Goal: Task Accomplishment & Management: Complete application form

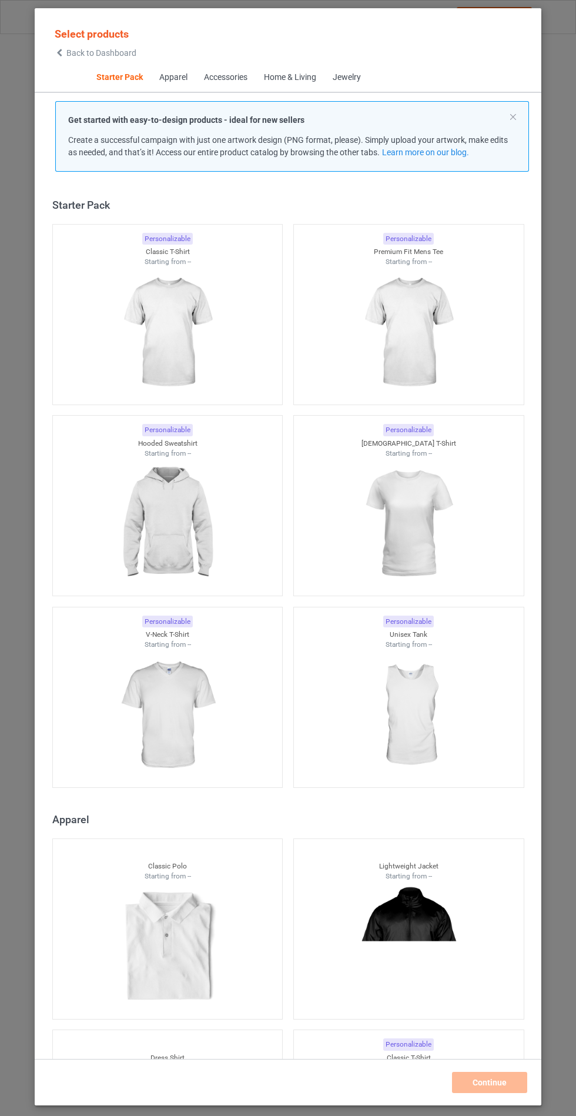
scroll to position [14, 0]
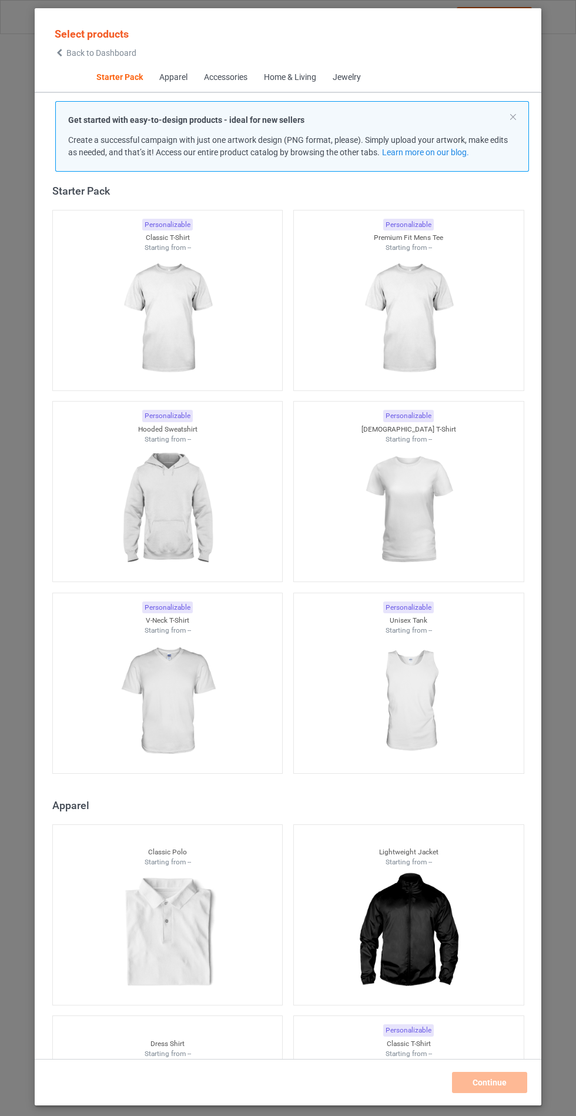
click at [197, 477] on img at bounding box center [167, 510] width 105 height 132
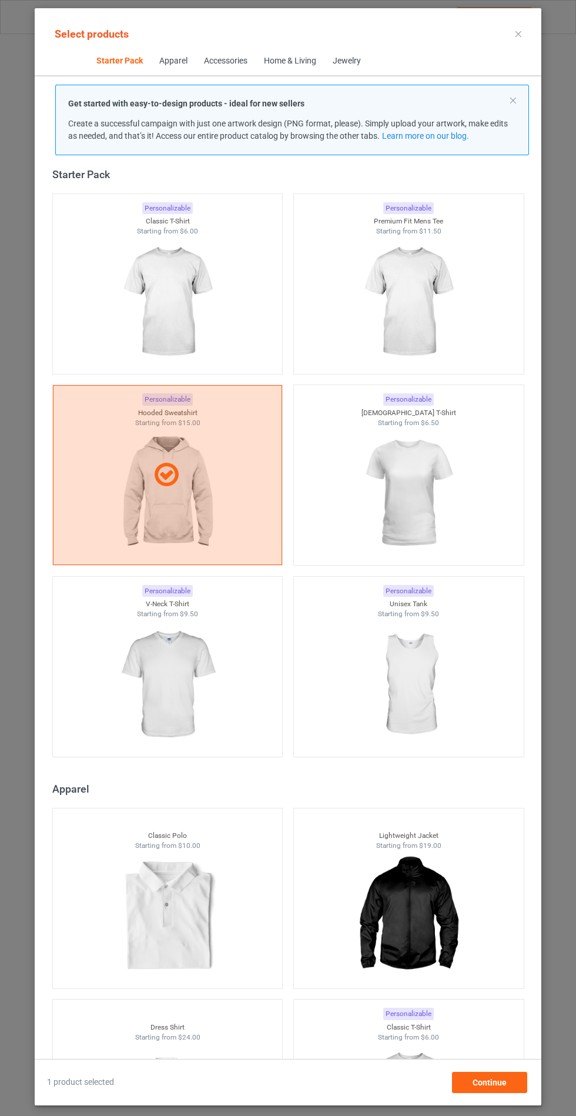
click at [197, 701] on img at bounding box center [167, 685] width 105 height 132
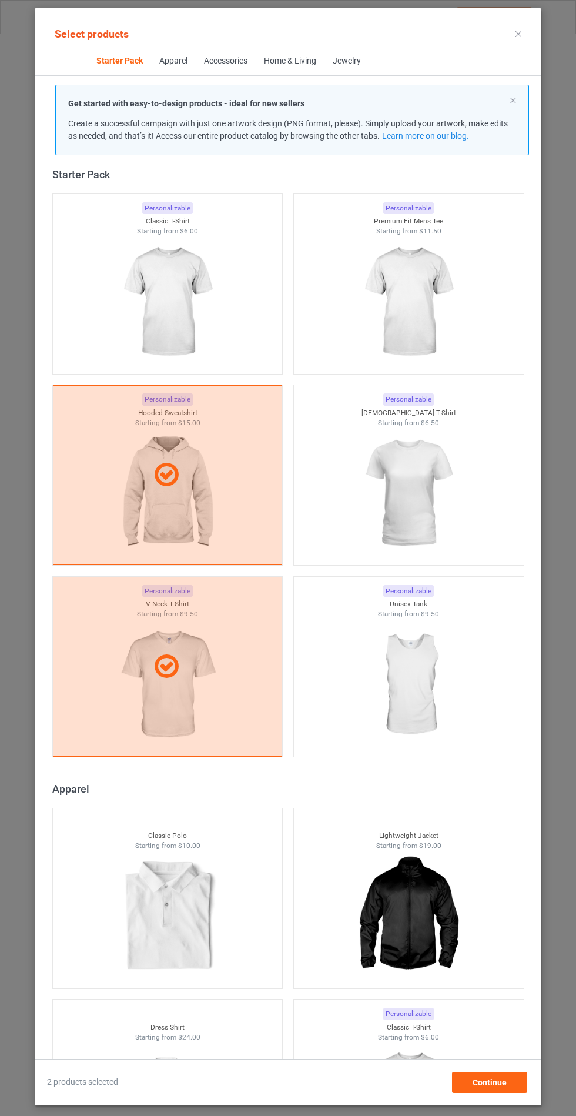
scroll to position [68, 0]
click at [526, 1087] on div "Continue" at bounding box center [489, 1082] width 75 height 21
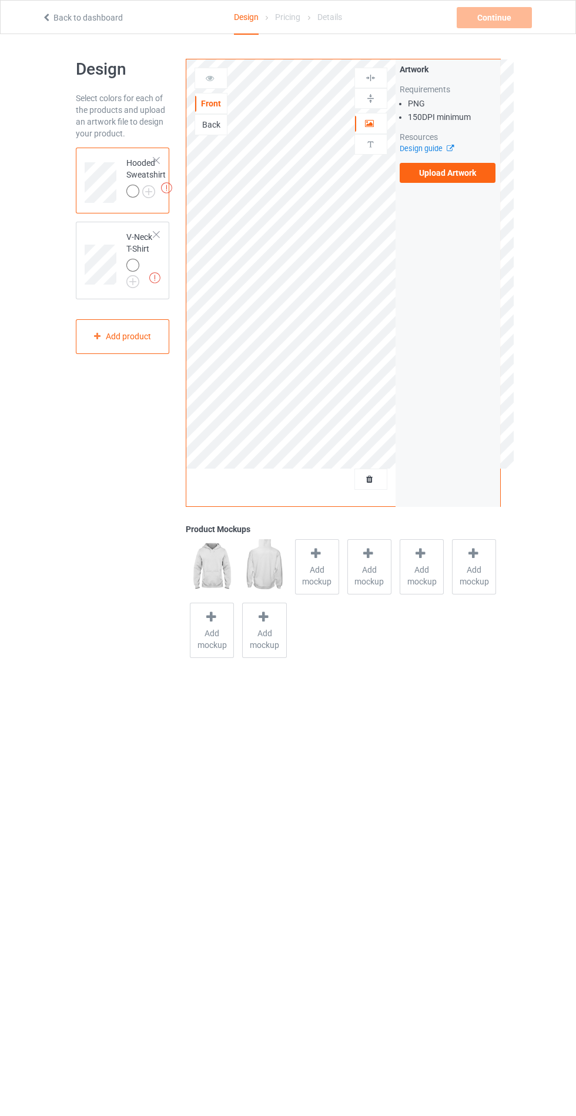
click at [462, 173] on label "Upload Artwork" at bounding box center [448, 173] width 96 height 20
click at [0, 0] on input "Upload Artwork" at bounding box center [0, 0] width 0 height 0
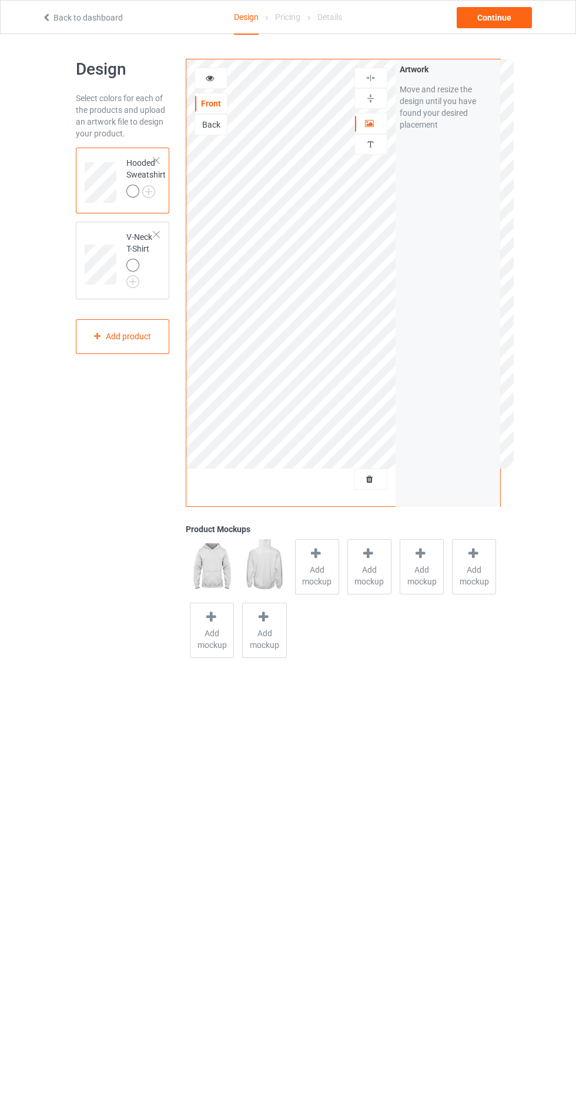
click at [321, 570] on span "Add mockup" at bounding box center [317, 576] width 43 height 24
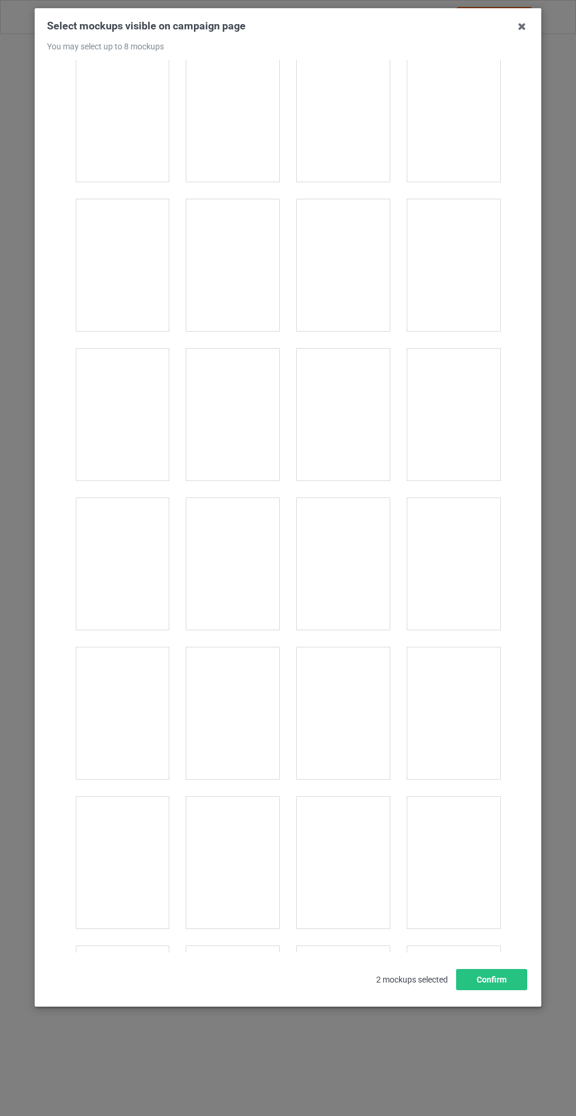
scroll to position [9490, 0]
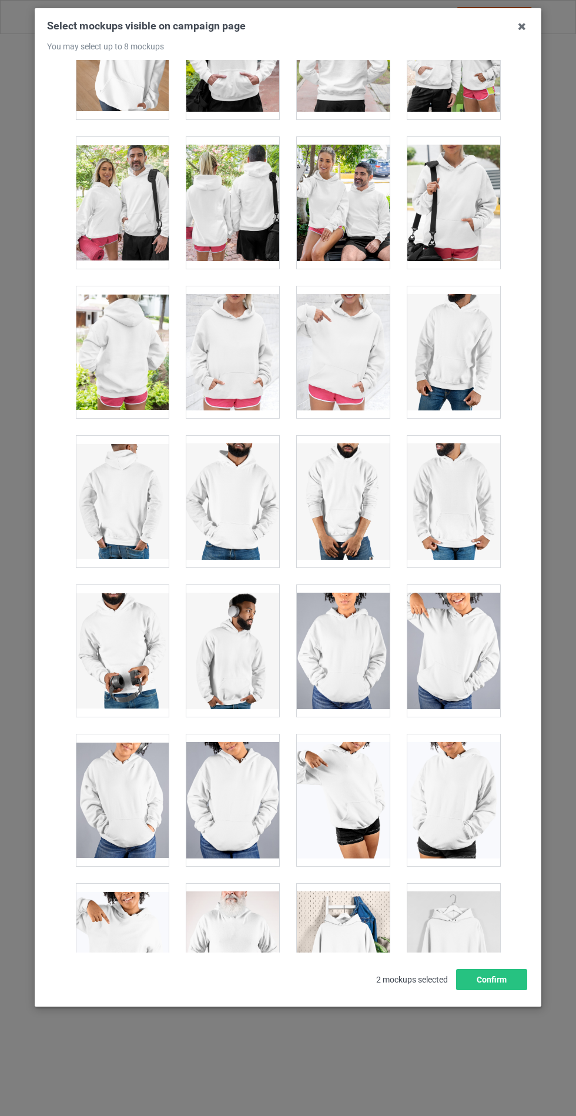
click at [249, 318] on div at bounding box center [232, 352] width 93 height 132
click at [493, 990] on button "Confirm" at bounding box center [491, 979] width 71 height 21
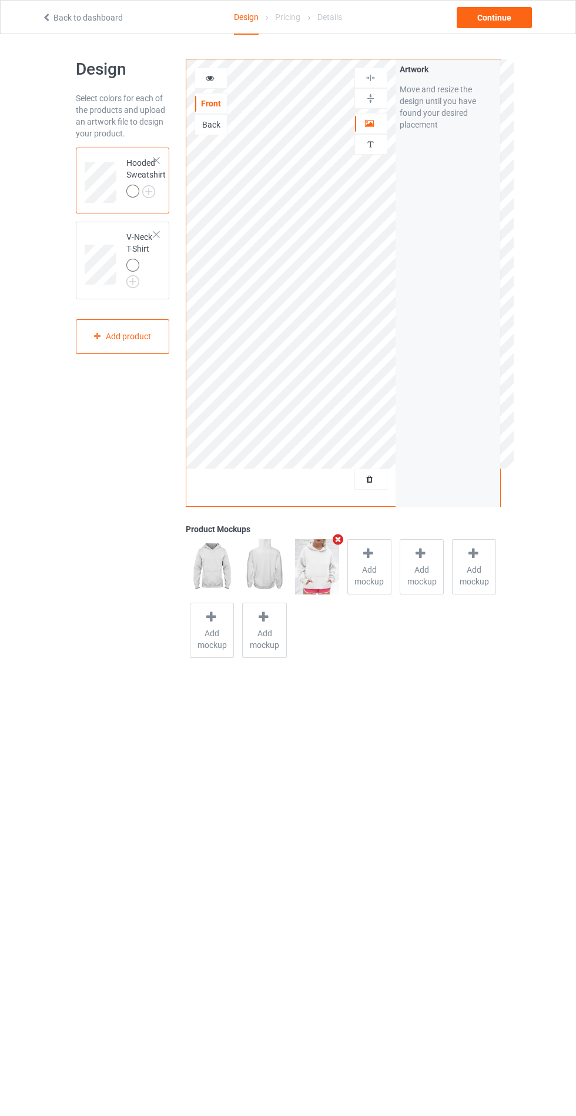
click at [0, 0] on img at bounding box center [0, 0] width 0 height 0
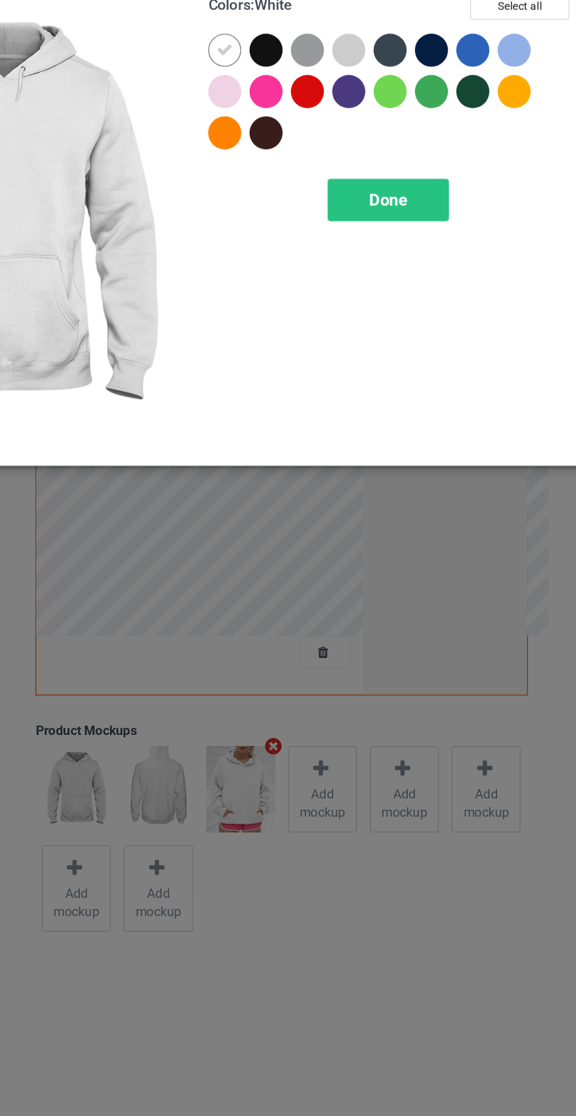
click at [379, 98] on div at bounding box center [386, 93] width 21 height 21
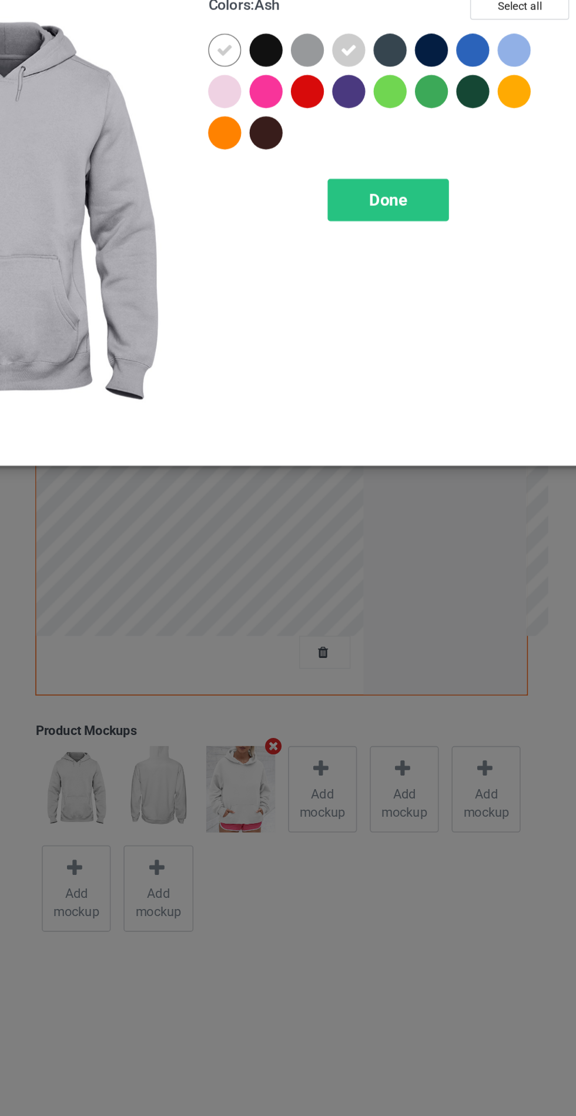
click at [309, 122] on div at bounding box center [306, 120] width 21 height 21
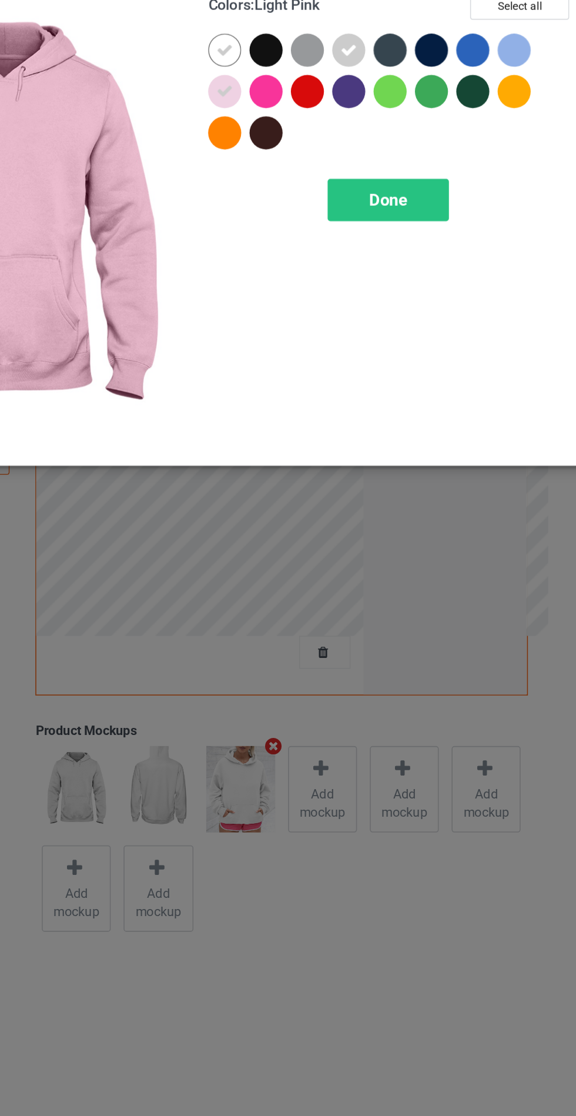
click at [480, 95] on div at bounding box center [468, 96] width 26 height 26
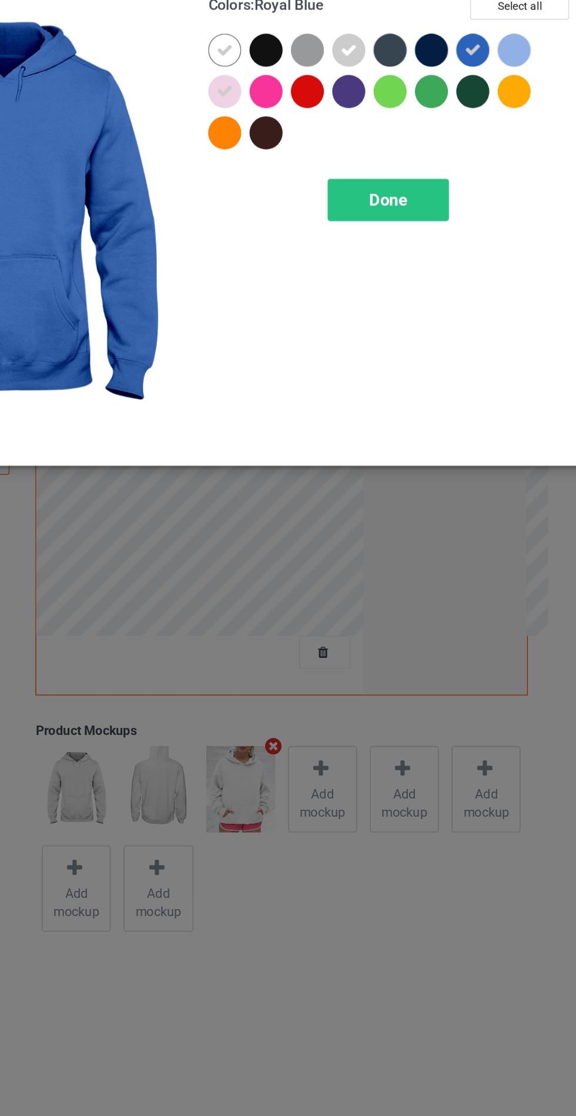
click at [467, 90] on icon at bounding box center [465, 94] width 11 height 11
click at [489, 99] on div at bounding box center [492, 93] width 21 height 21
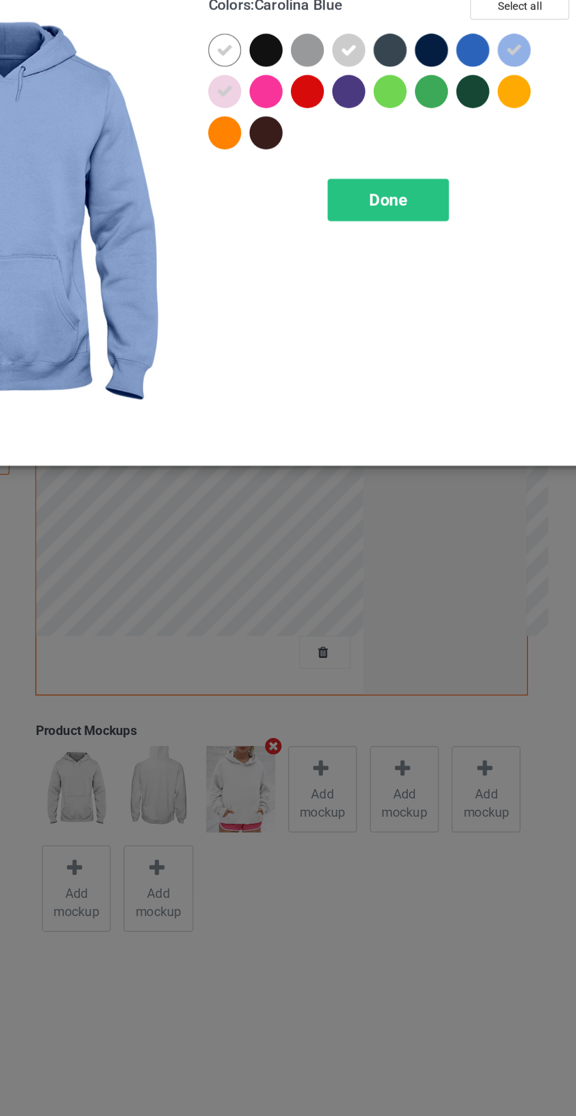
click at [417, 185] on span "Done" at bounding box center [411, 189] width 25 height 12
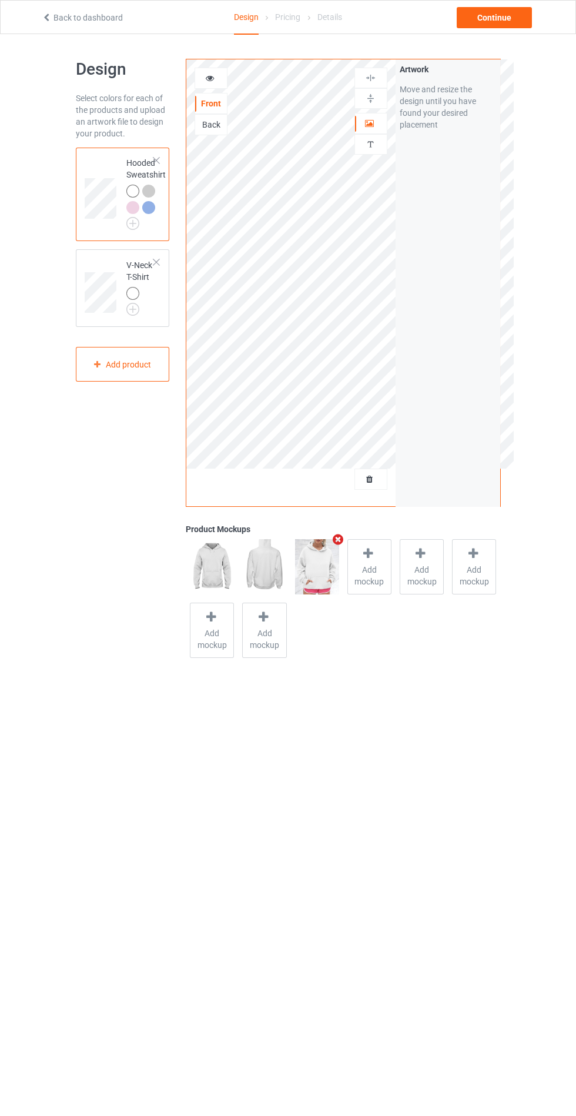
scroll to position [5, 0]
click at [0, 0] on img at bounding box center [0, 0] width 0 height 0
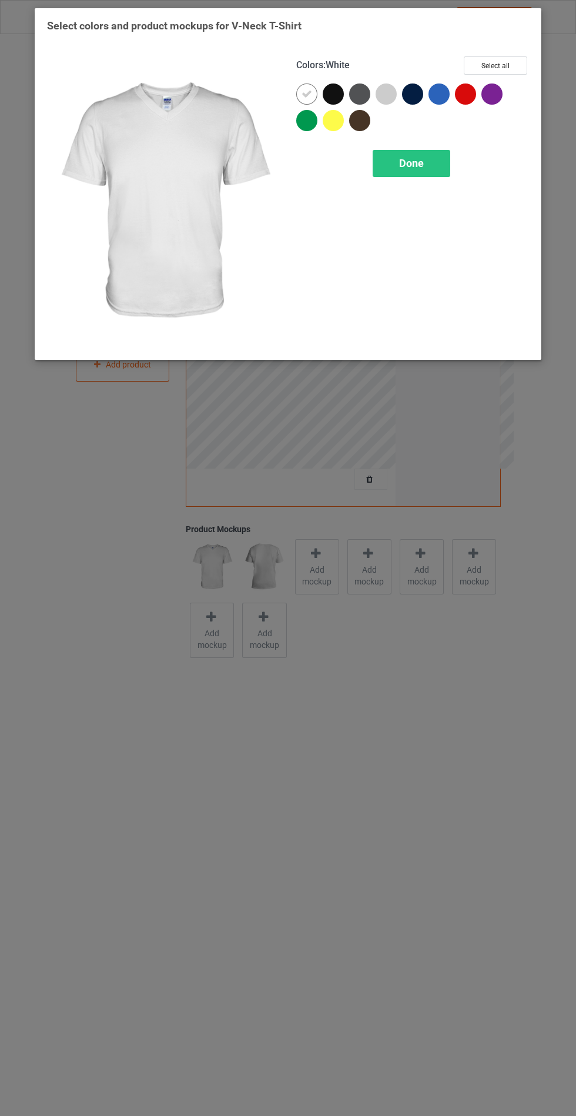
click at [387, 99] on div at bounding box center [386, 93] width 21 height 21
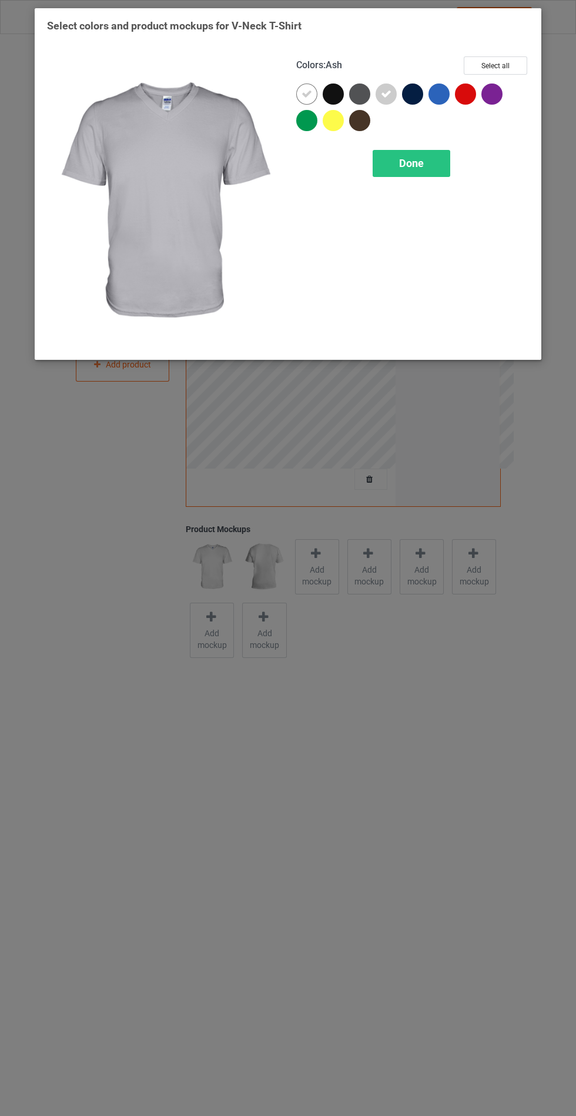
click at [407, 168] on span "Done" at bounding box center [411, 163] width 25 height 12
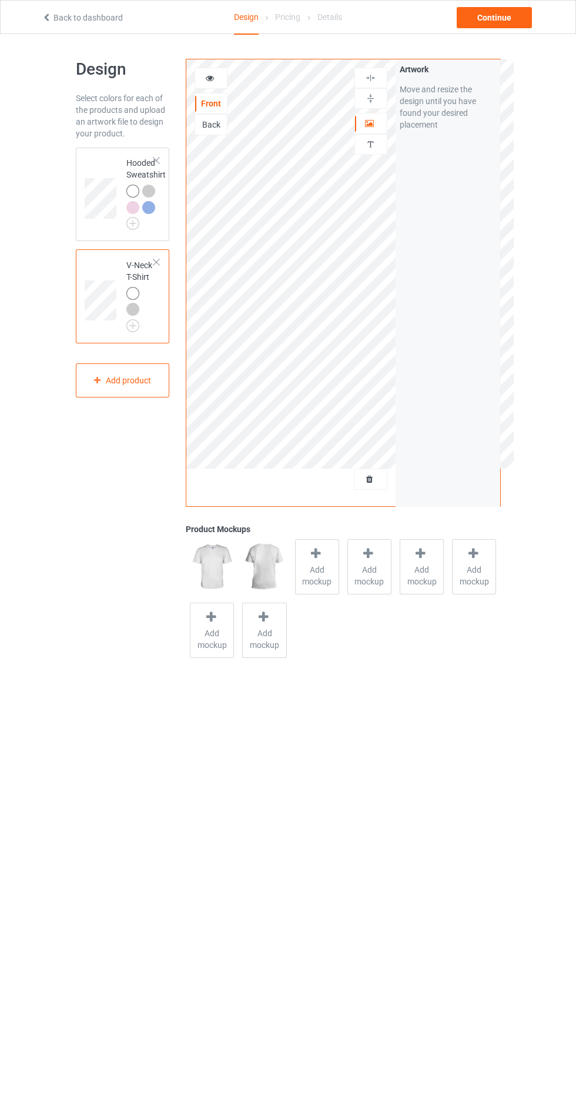
click at [107, 266] on td at bounding box center [102, 296] width 35 height 84
click at [319, 585] on span "Add mockup" at bounding box center [317, 576] width 43 height 24
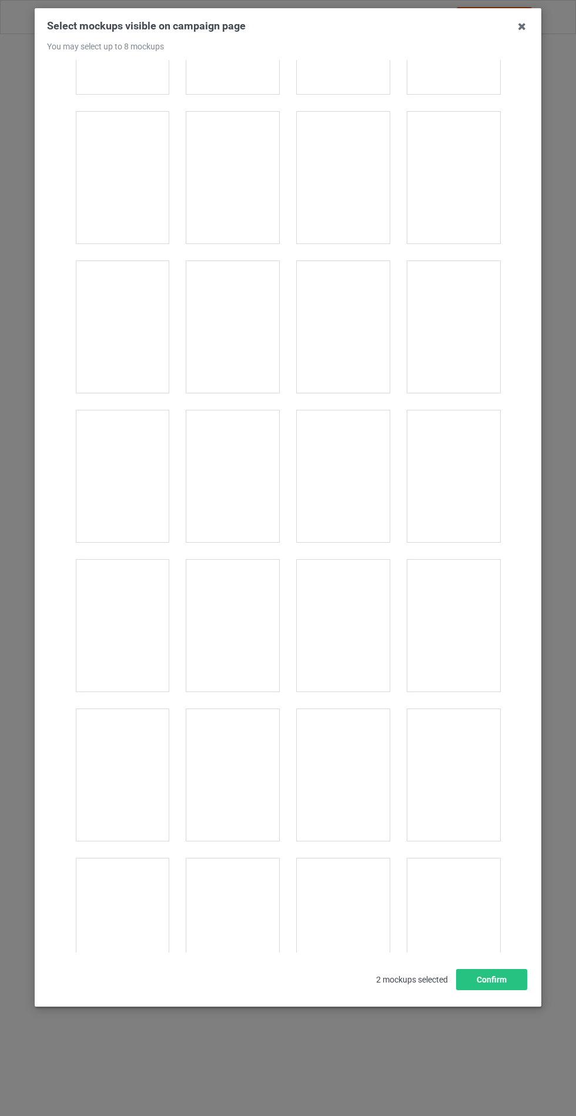
scroll to position [1585, 0]
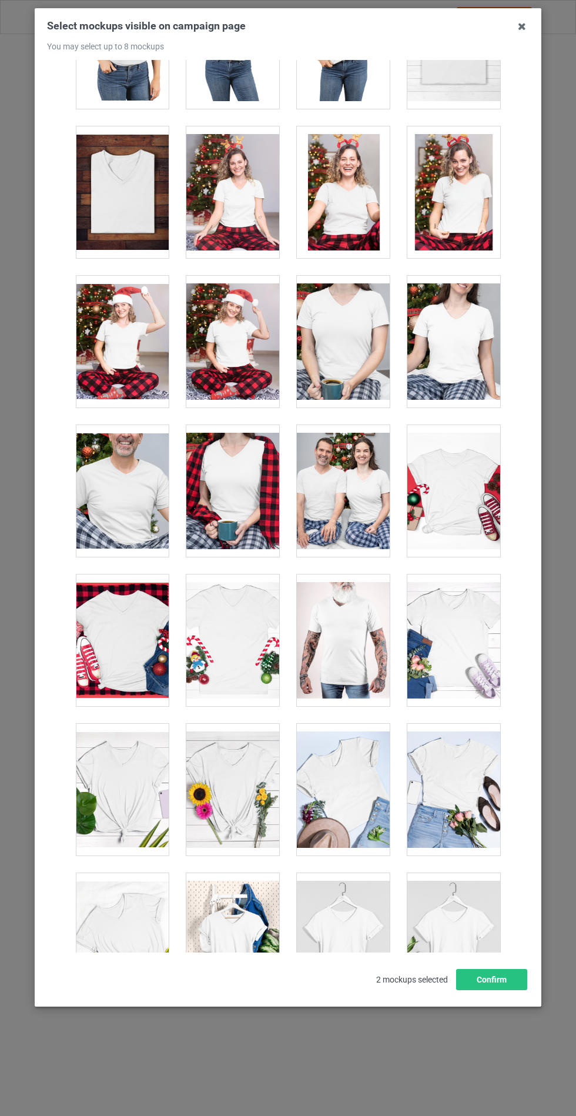
click at [465, 933] on div at bounding box center [453, 939] width 93 height 132
click at [245, 783] on div at bounding box center [232, 790] width 93 height 132
click at [503, 990] on button "Confirm" at bounding box center [491, 979] width 71 height 21
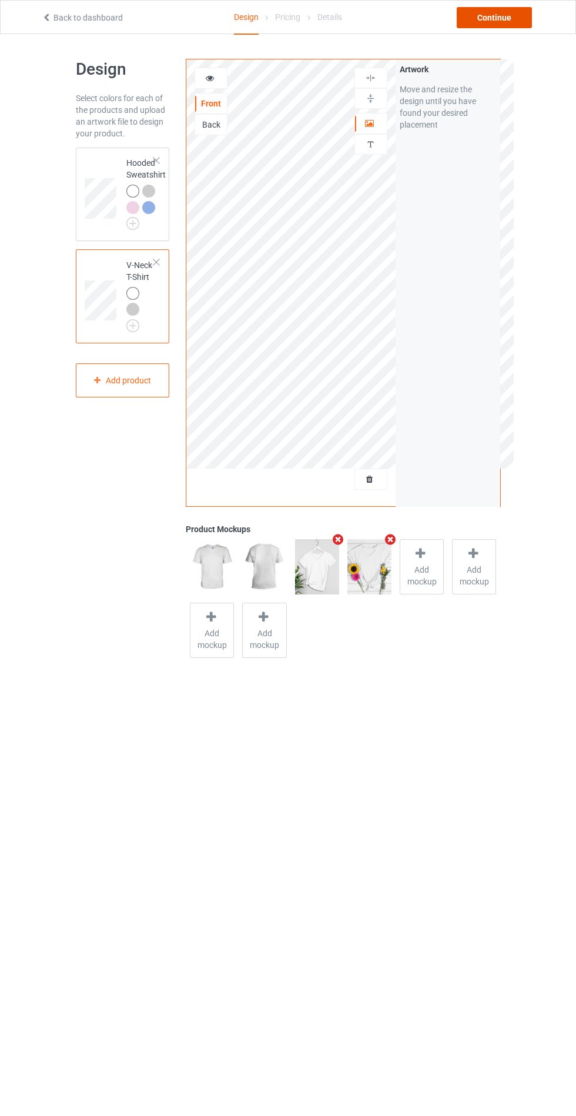
click at [513, 28] on div "Continue" at bounding box center [494, 17] width 75 height 21
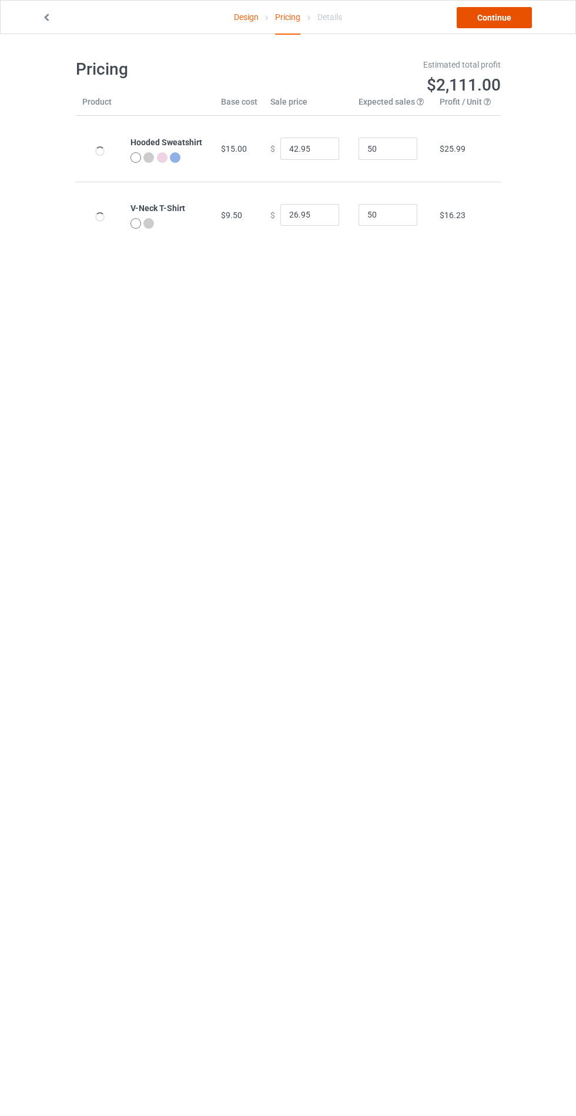
click at [513, 27] on link "Continue" at bounding box center [494, 17] width 75 height 21
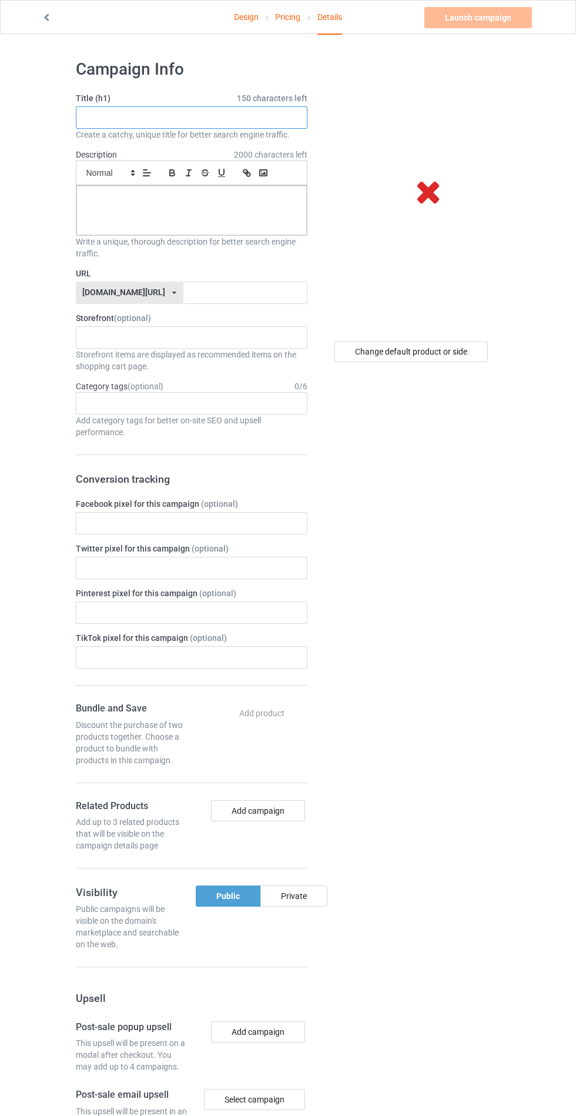
click at [265, 117] on input "text" at bounding box center [192, 117] width 232 height 22
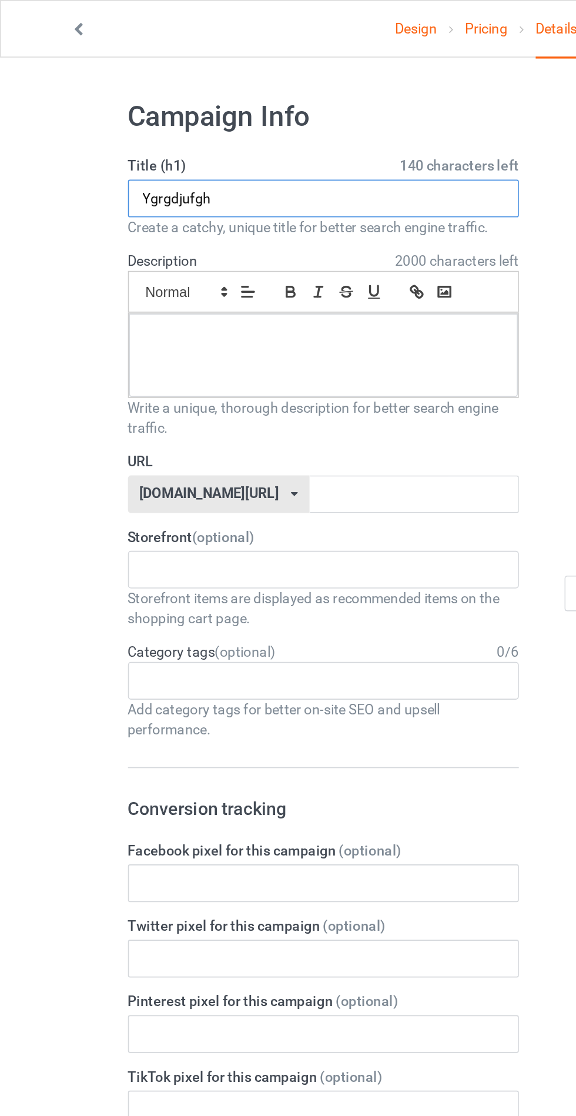
type input "Ygrgdjufgh"
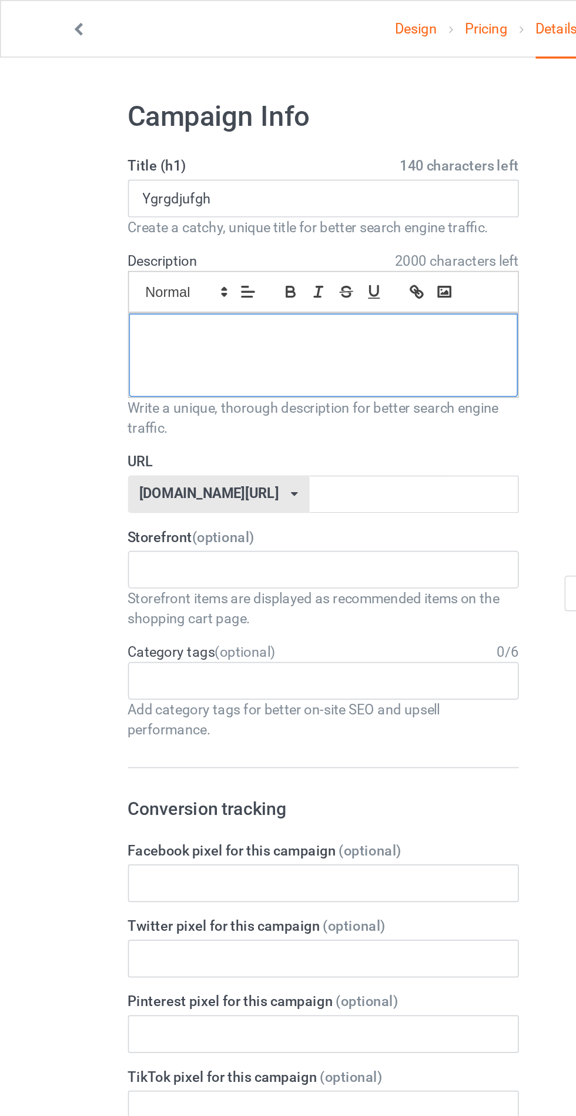
click at [194, 206] on div at bounding box center [191, 210] width 230 height 49
click at [221, 276] on label "URL" at bounding box center [192, 274] width 232 height 12
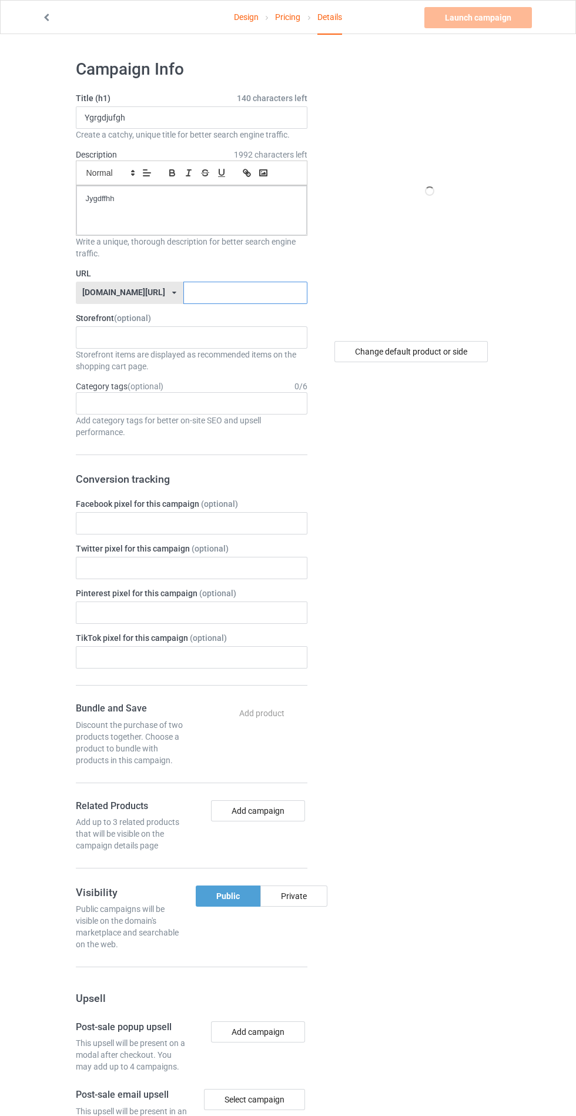
click at [236, 290] on input "text" at bounding box center [245, 293] width 124 height 22
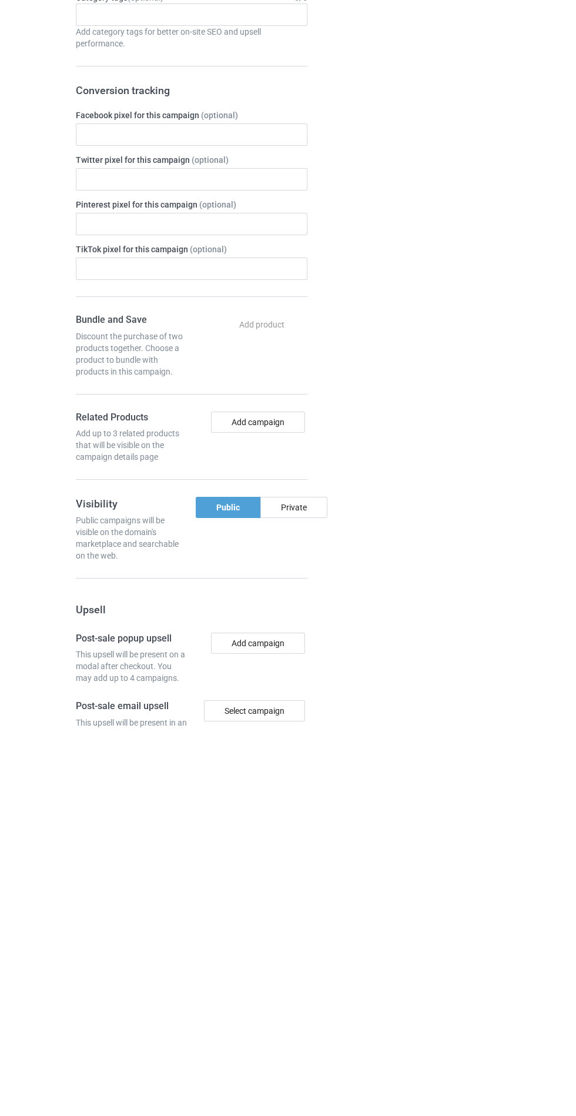
type input "Jyhrghjhggff"
click at [320, 891] on div "Change default product or side" at bounding box center [412, 715] width 193 height 1328
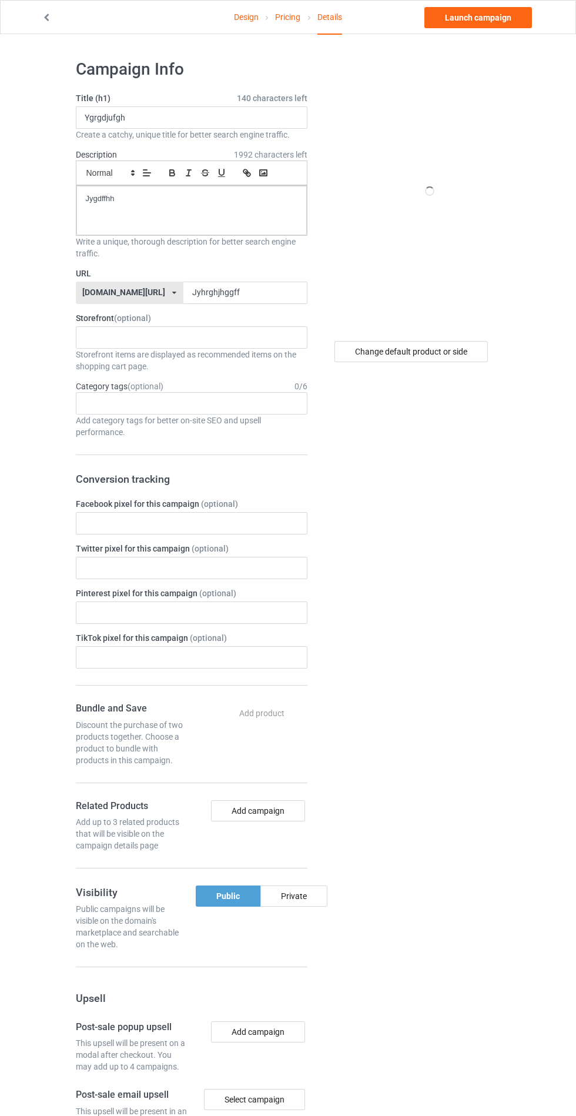
click at [293, 893] on div "Private" at bounding box center [293, 895] width 67 height 21
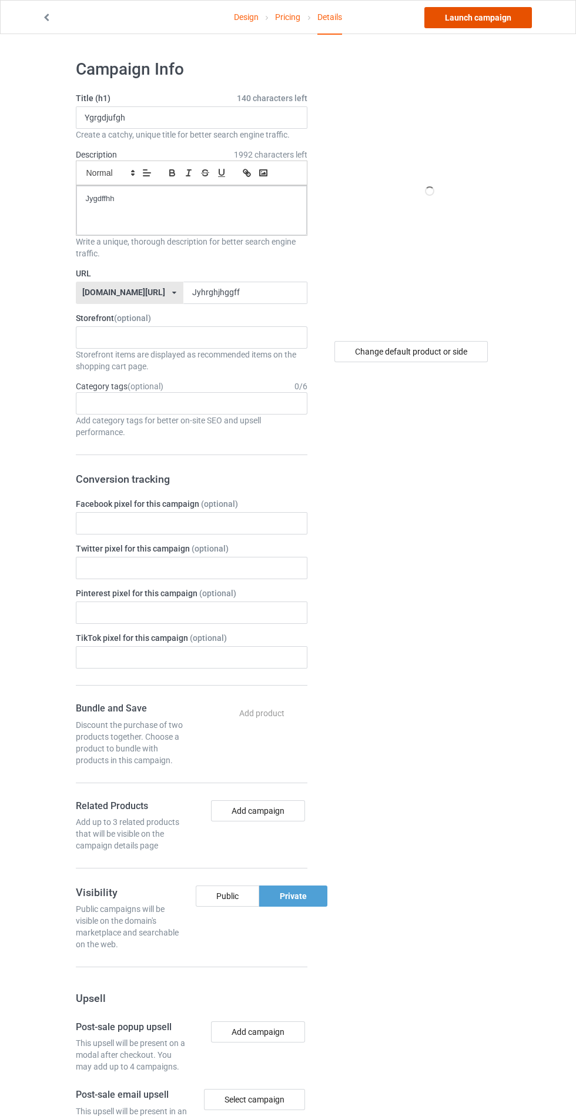
click at [490, 17] on link "Launch campaign" at bounding box center [479, 17] width 108 height 21
